Goal: Task Accomplishment & Management: Use online tool/utility

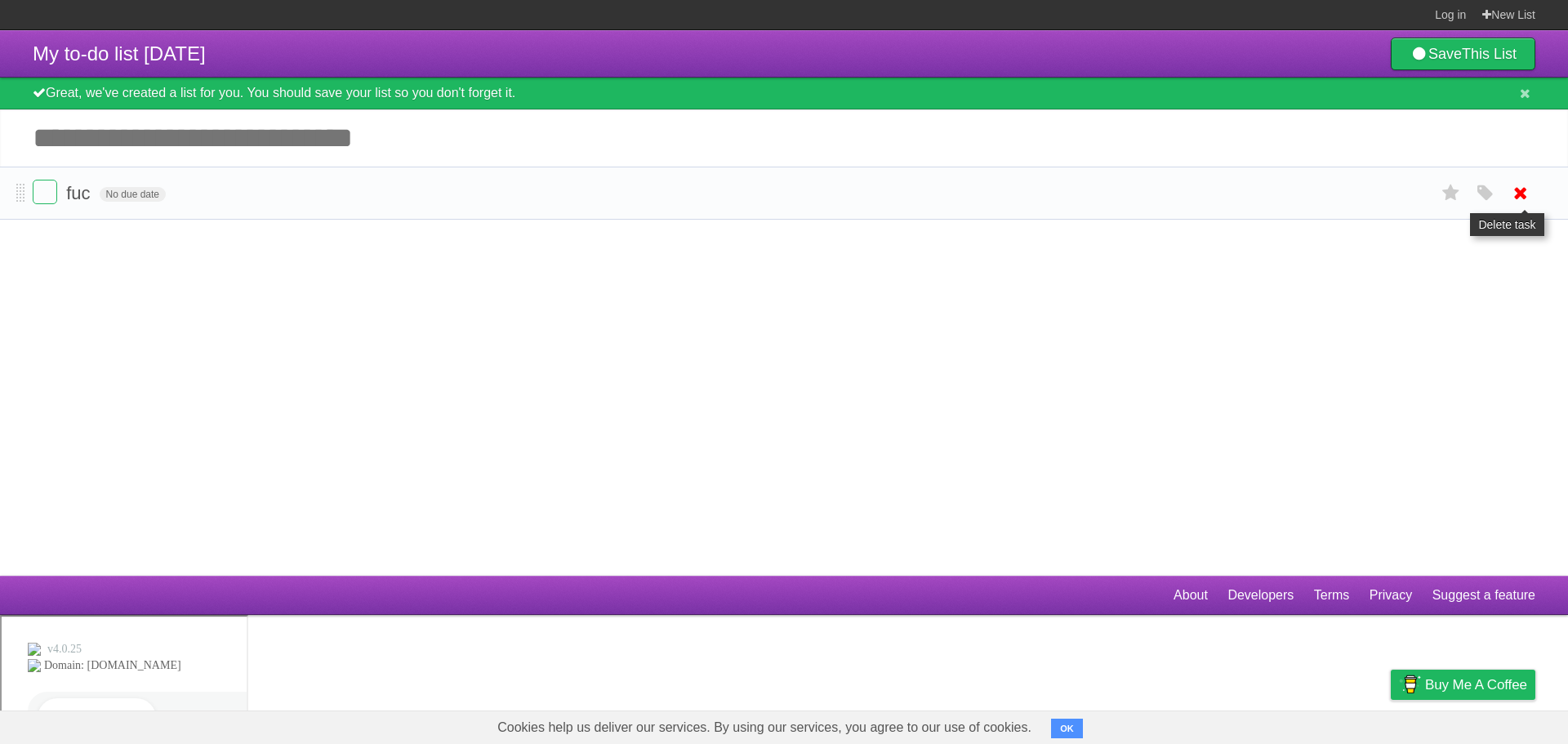
click at [1513, 196] on icon at bounding box center [1520, 193] width 22 height 27
click at [1513, 193] on icon at bounding box center [1520, 193] width 22 height 27
click at [363, 314] on article "My to-do list [DATE] Save This List Great, we've created a list for you. You sh…" at bounding box center [784, 303] width 1568 height 545
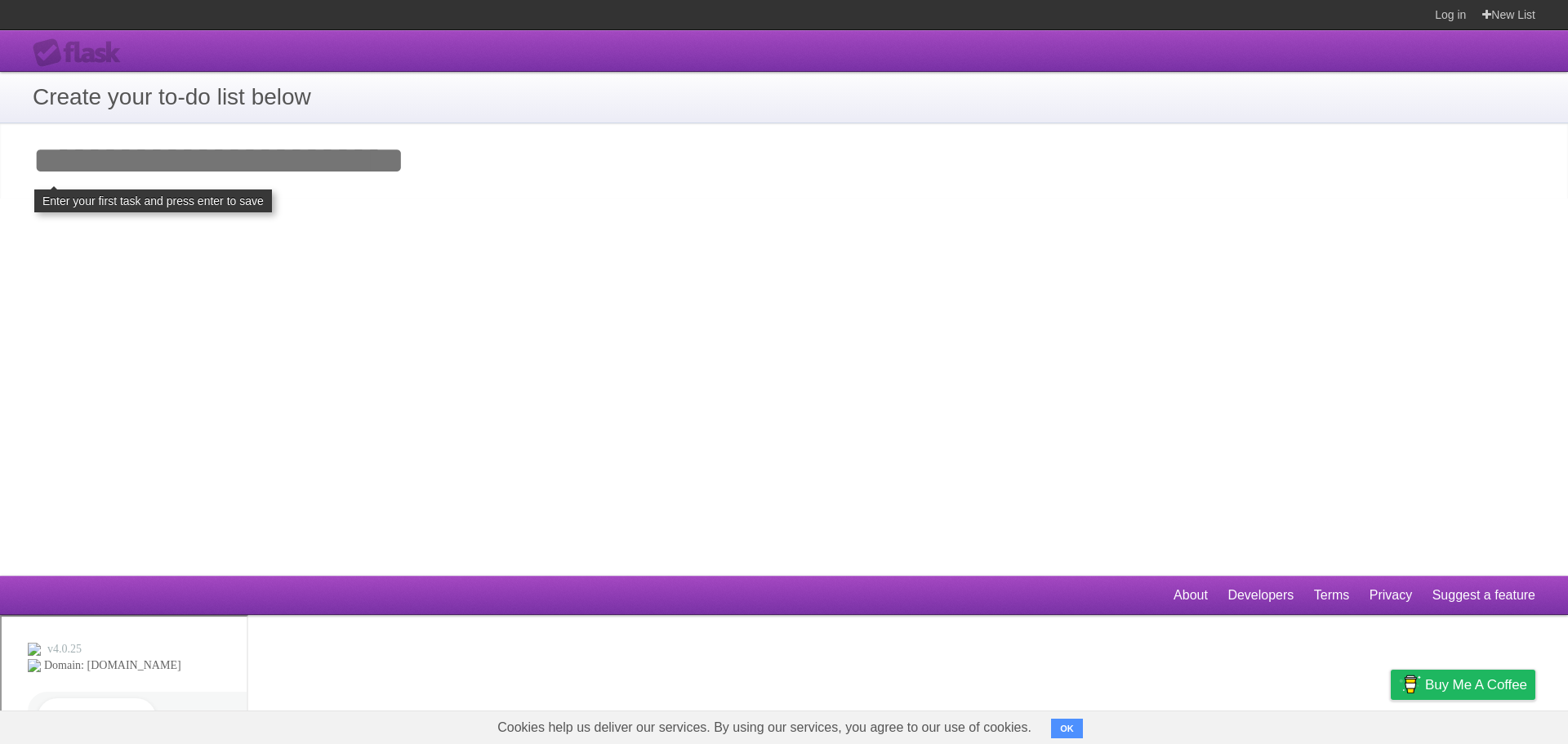
click at [77, 58] on div "Flask" at bounding box center [81, 53] width 98 height 30
